Goal: Transaction & Acquisition: Subscribe to service/newsletter

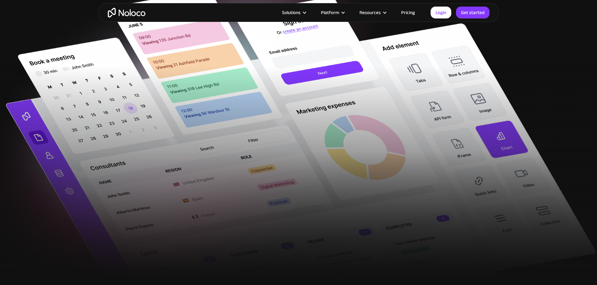
scroll to position [179, 0]
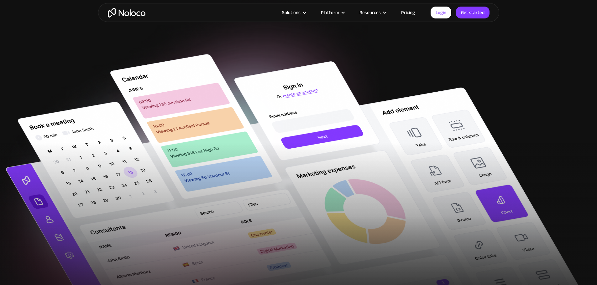
click at [405, 9] on link "Pricing" at bounding box center [407, 12] width 29 height 8
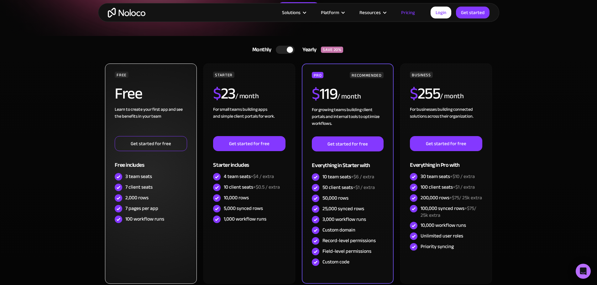
click at [160, 145] on link "Get started for free" at bounding box center [151, 143] width 72 height 15
